Goal: Use online tool/utility: Use online tool/utility

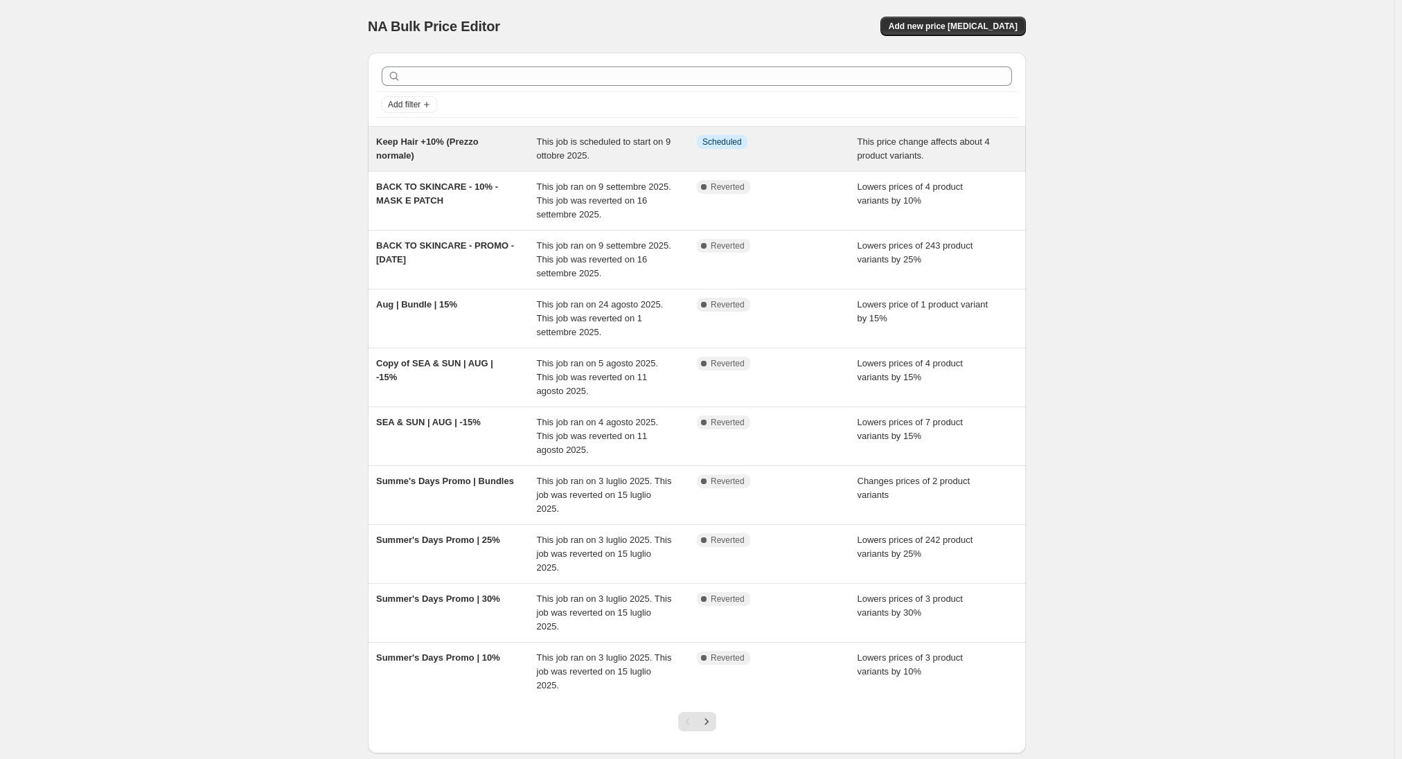
click at [455, 157] on div "Keep Hair +10% (Prezzo normale)" at bounding box center [456, 149] width 161 height 28
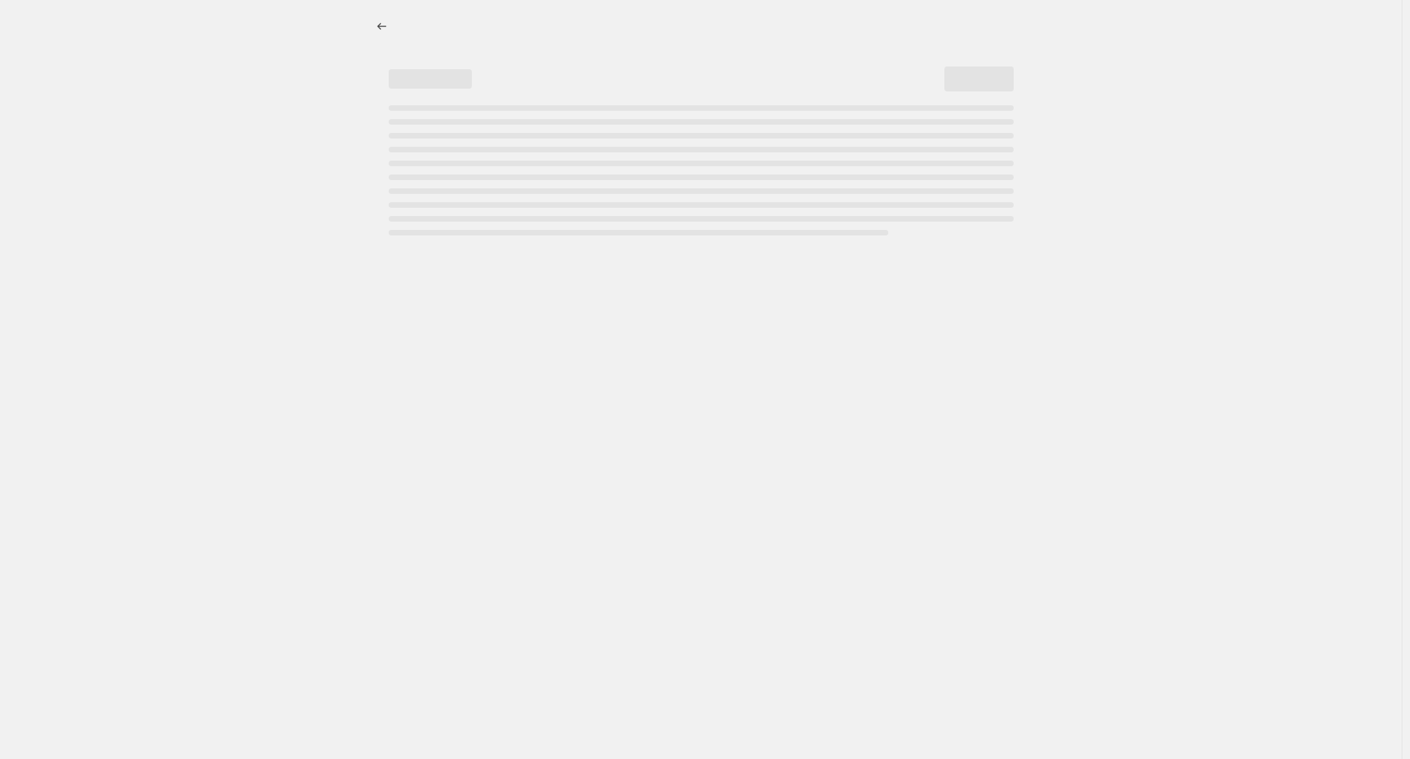
select select "ecap"
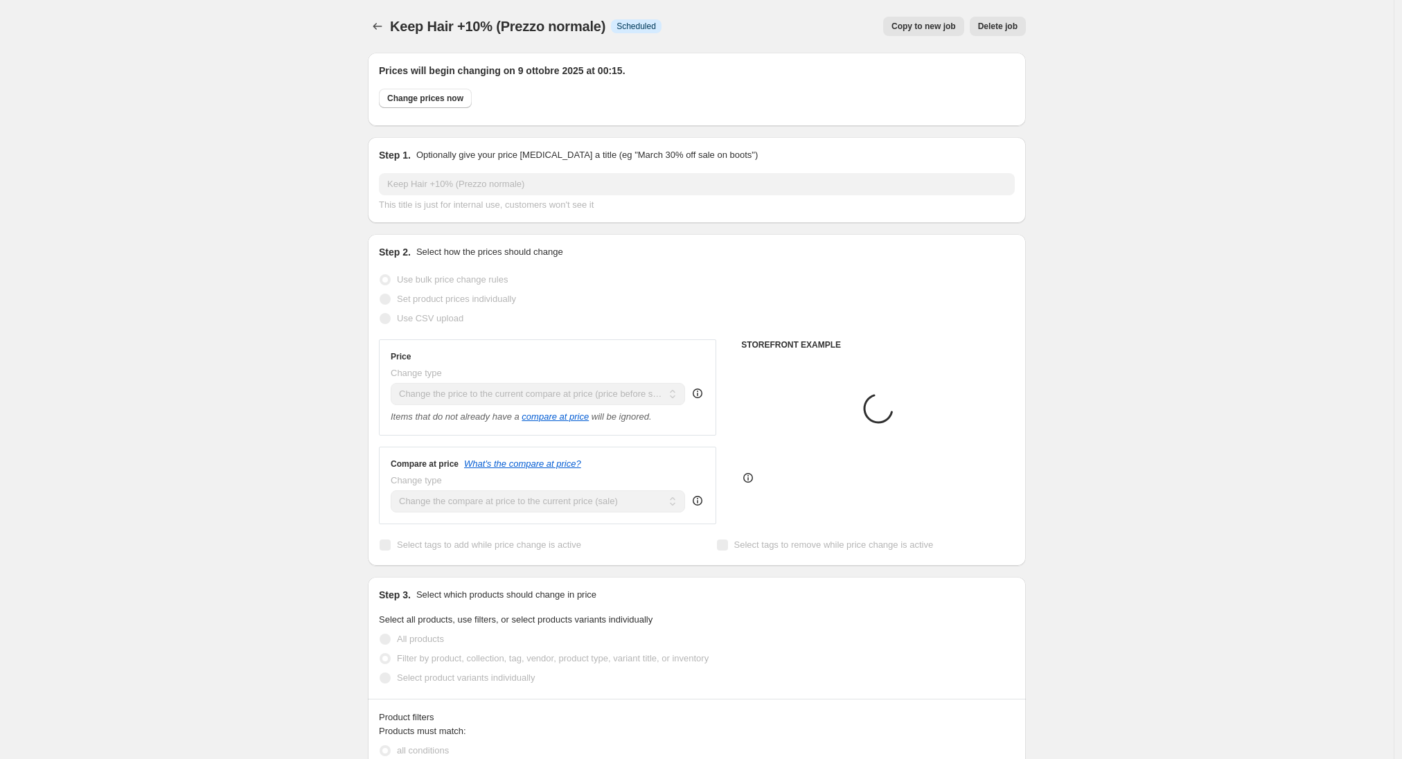
select select "tag"
